Goal: Transaction & Acquisition: Purchase product/service

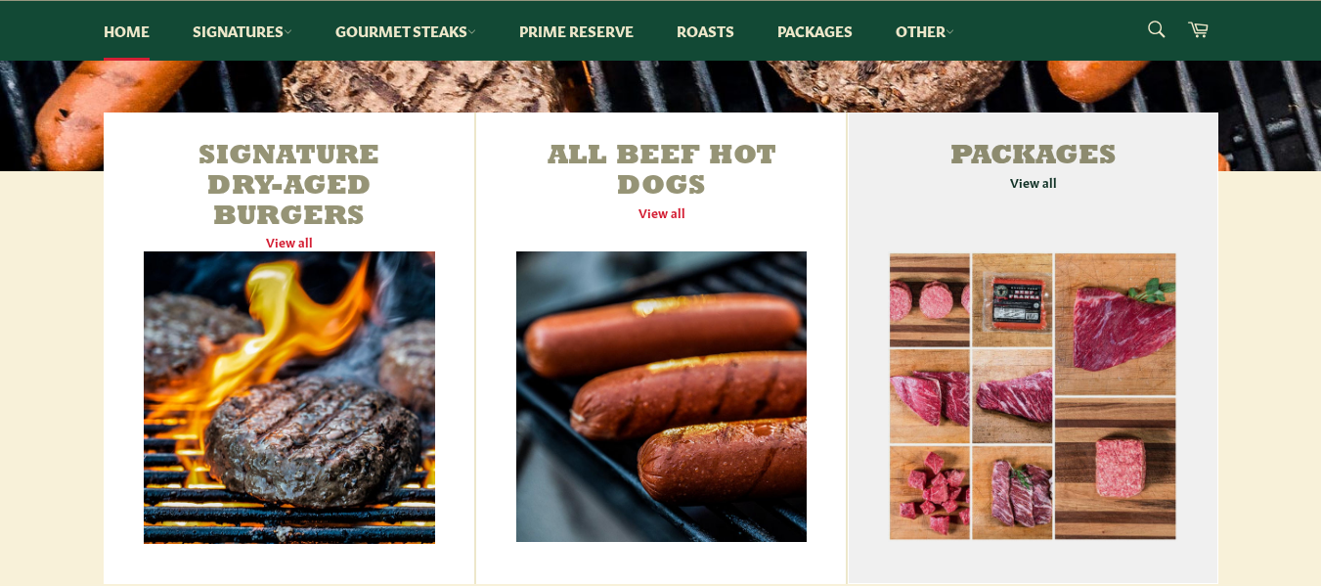
scroll to position [656, 0]
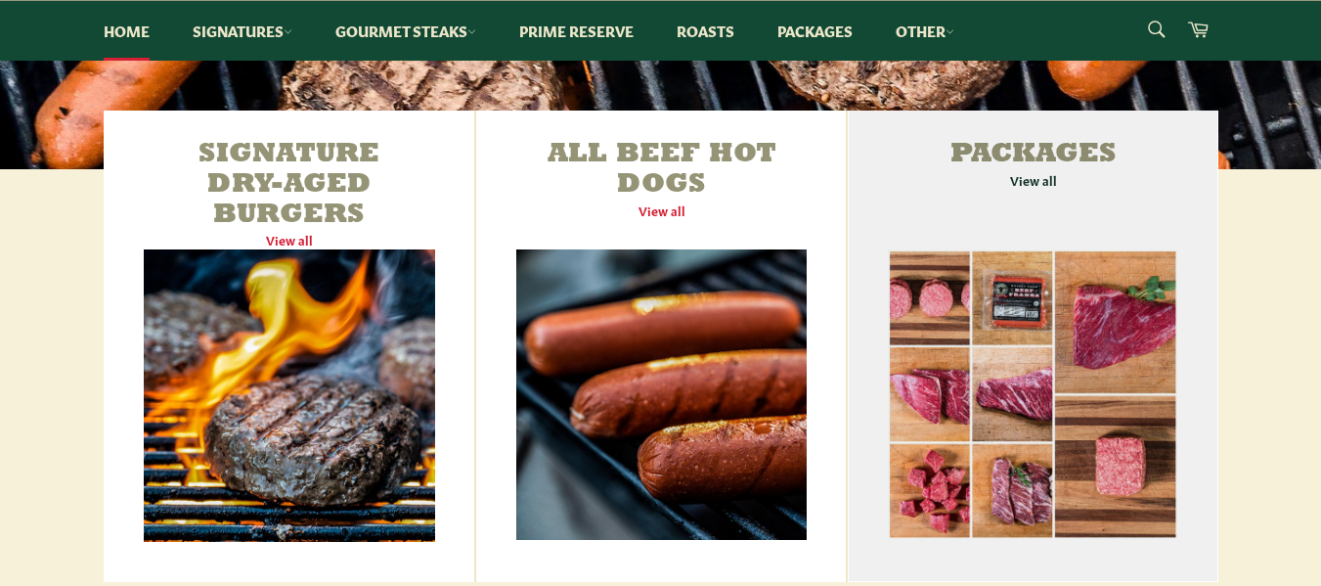
click at [1032, 180] on link "Packages View all" at bounding box center [1033, 345] width 370 height 471
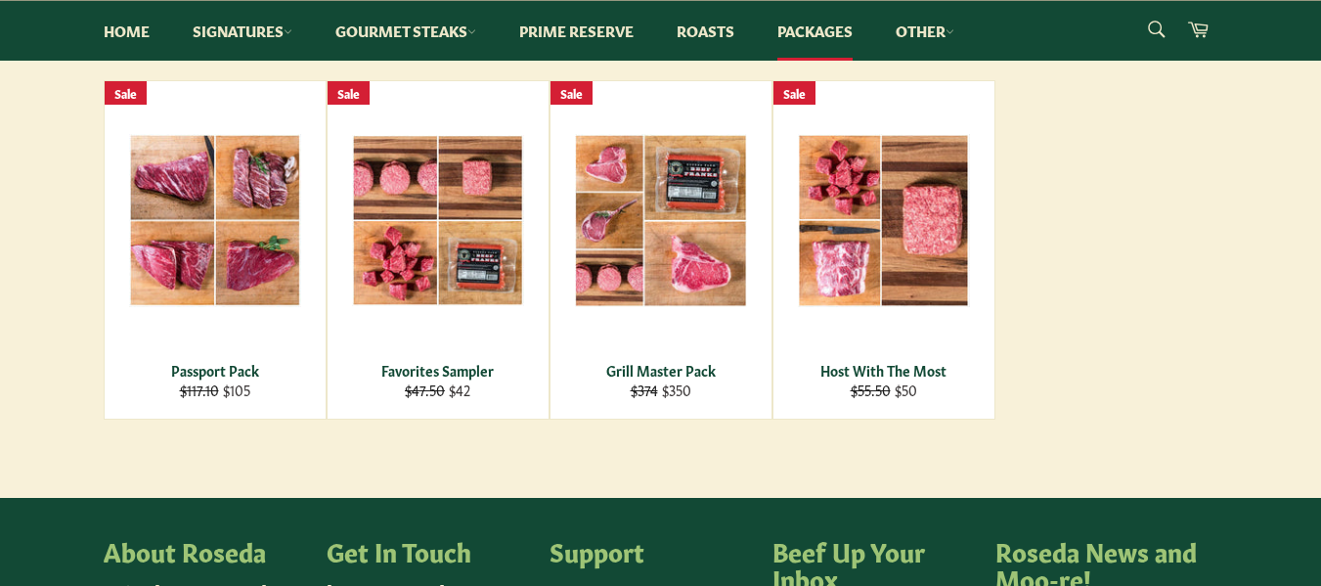
scroll to position [242, 0]
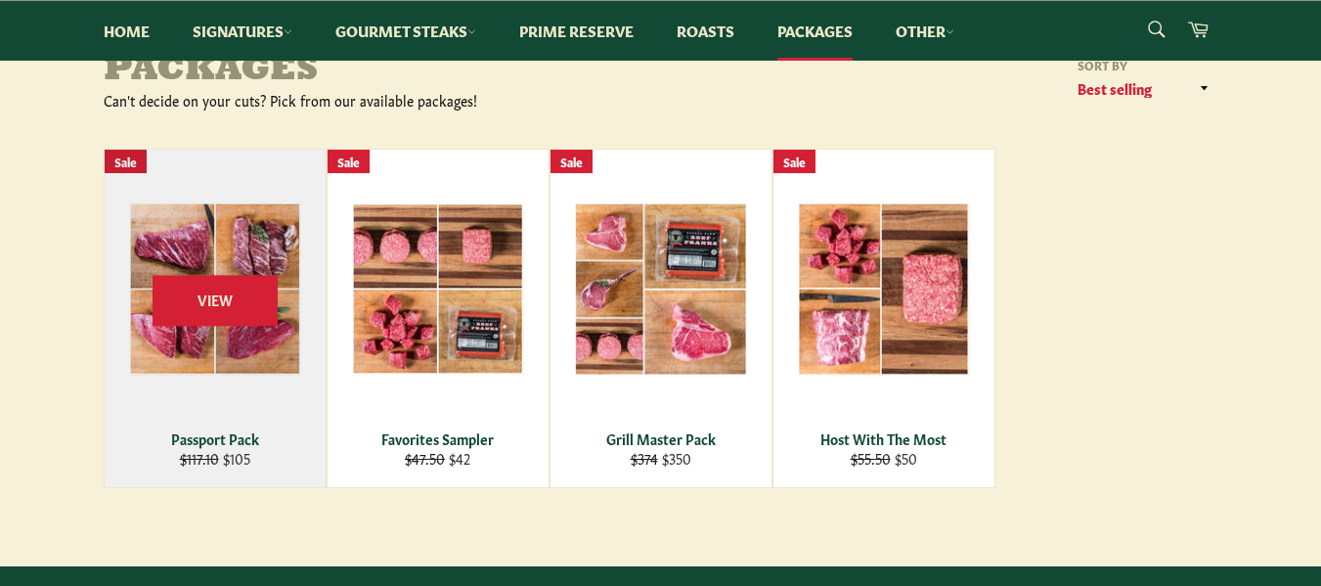
click at [261, 432] on div "Passport Pack" at bounding box center [214, 438] width 197 height 19
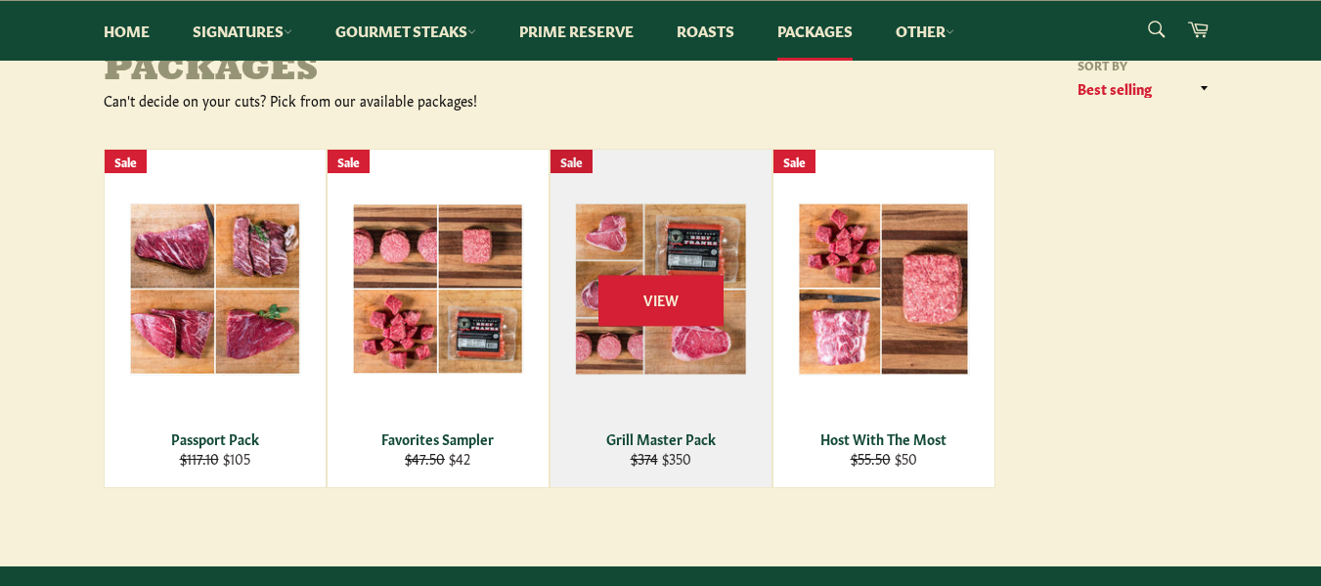
click at [582, 393] on div "View" at bounding box center [660, 318] width 221 height 337
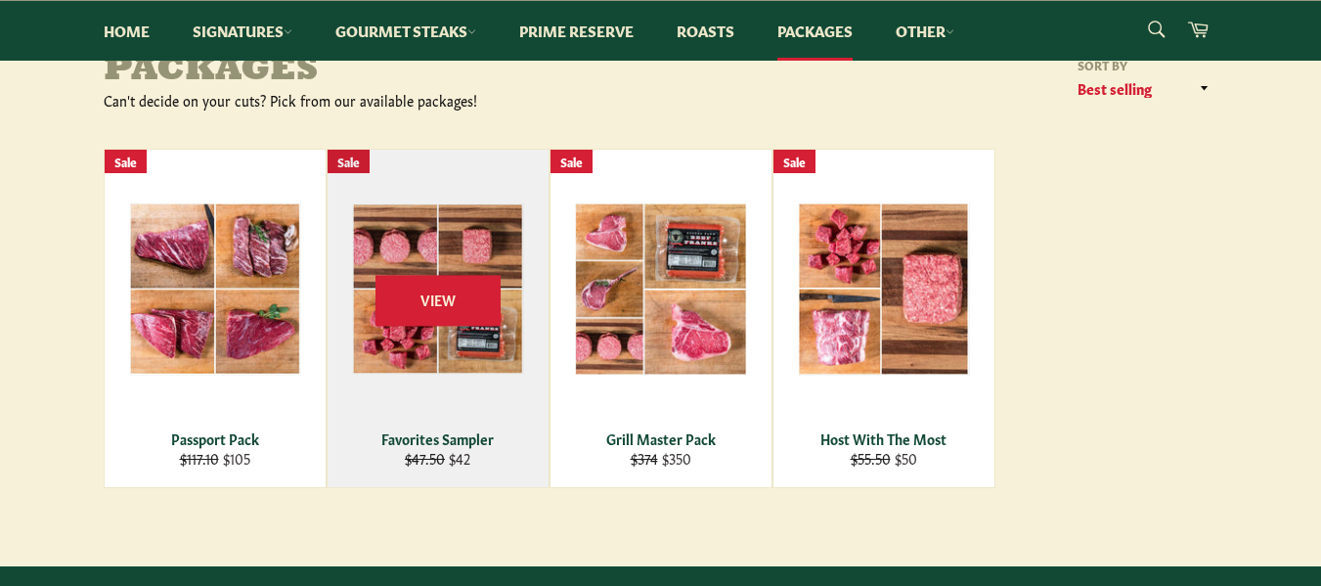
scroll to position [0, 0]
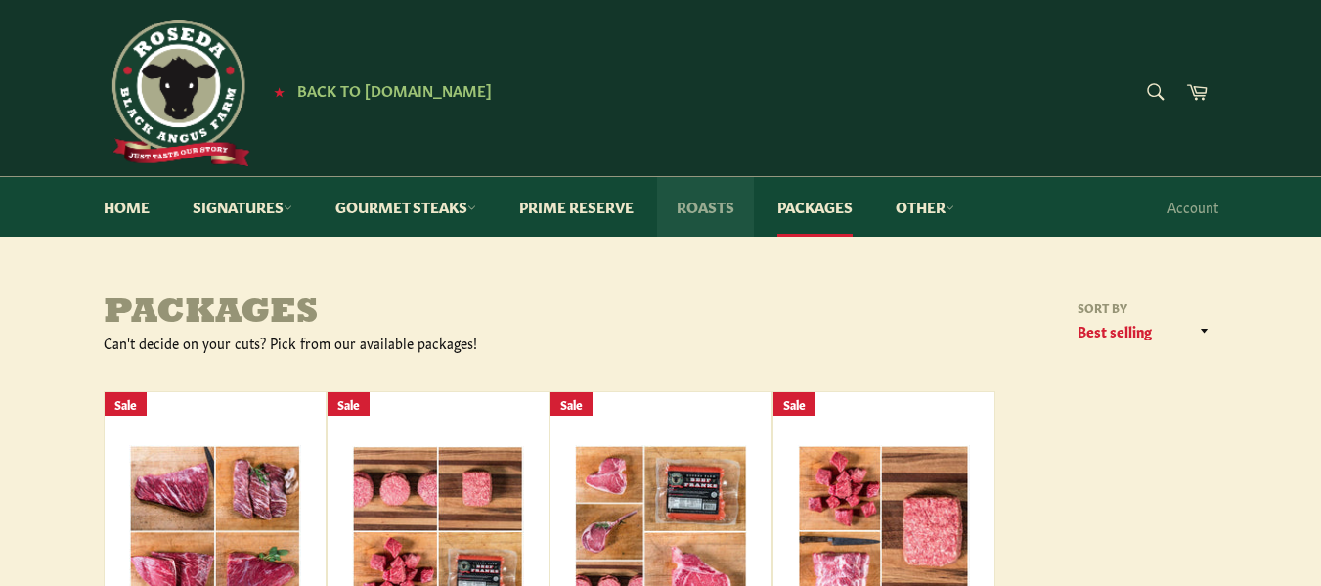
click at [712, 216] on link "Roasts" at bounding box center [705, 207] width 97 height 60
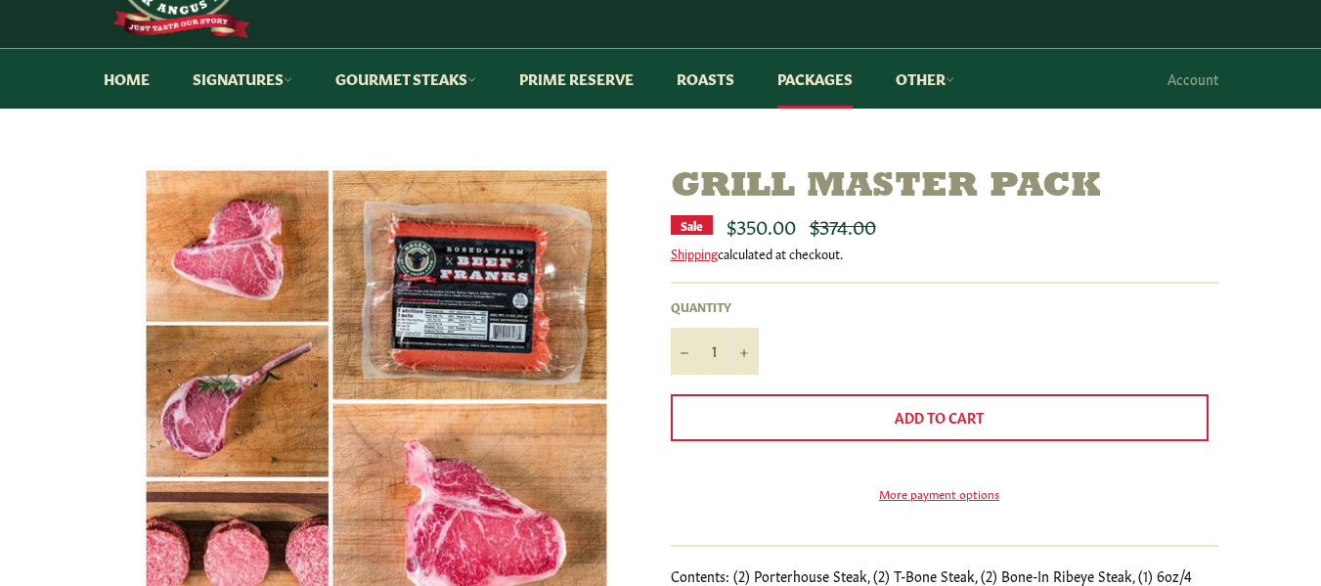
scroll to position [108, 0]
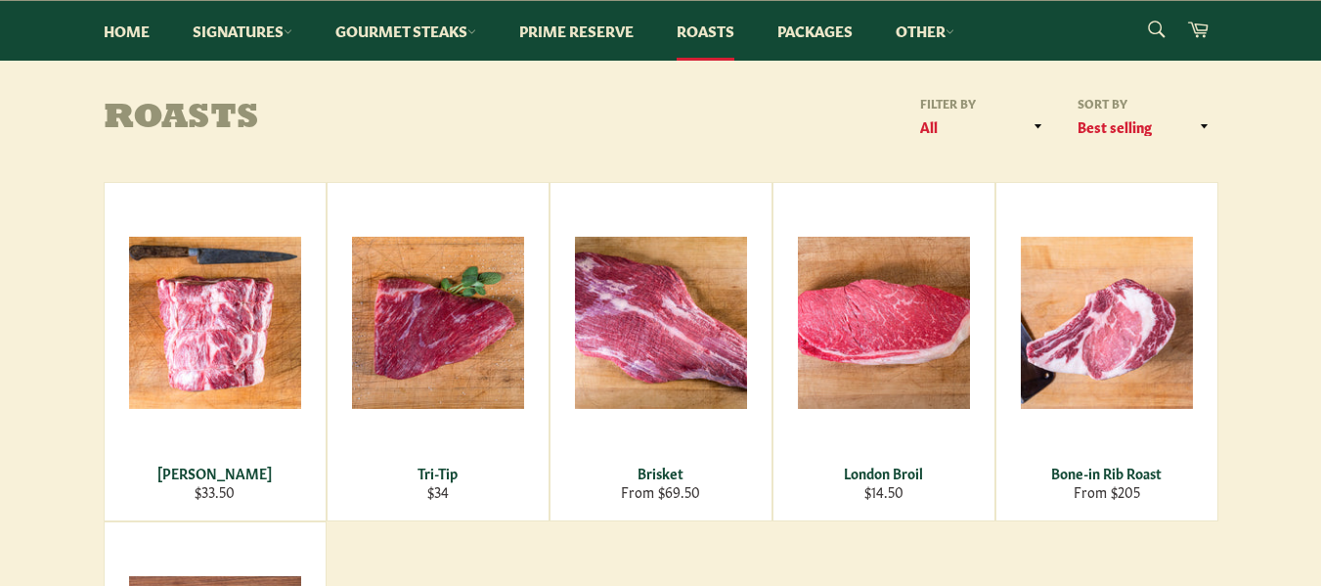
scroll to position [197, 0]
